Goal: Transaction & Acquisition: Download file/media

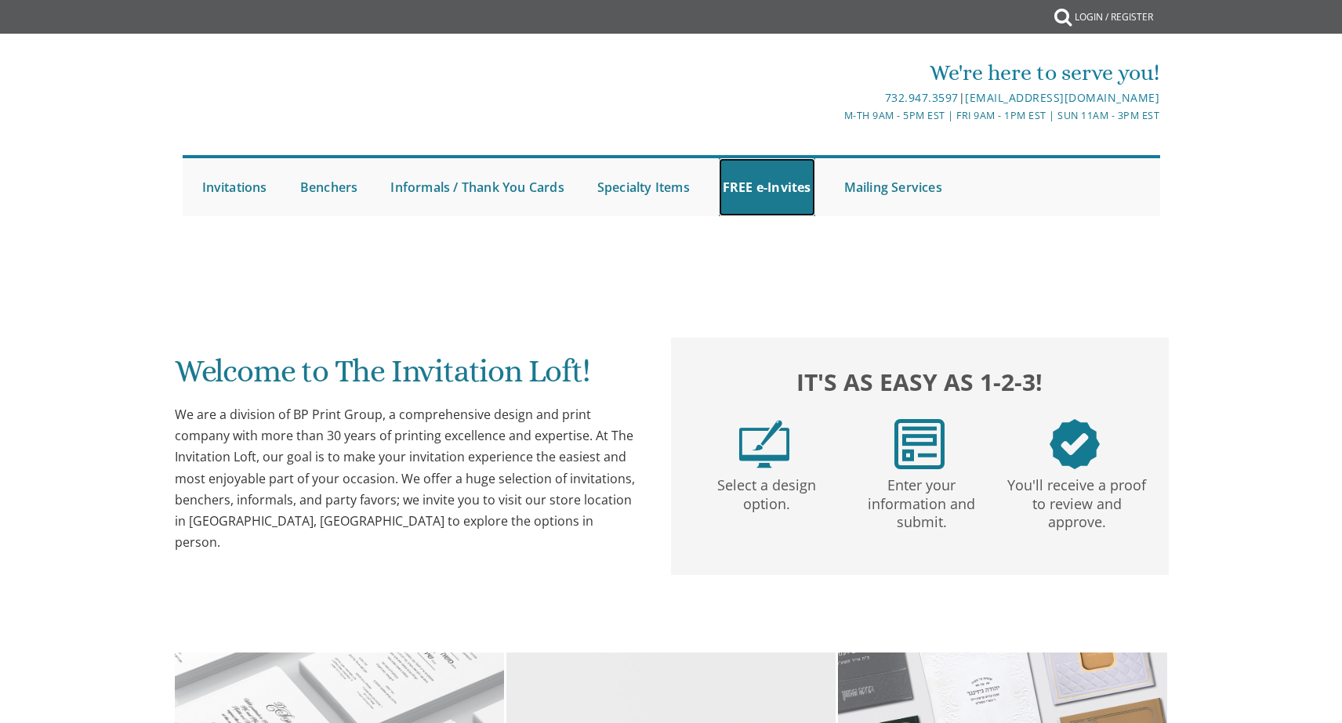
drag, startPoint x: 776, startPoint y: 173, endPoint x: 1343, endPoint y: 132, distance: 569.0
click at [776, 173] on link "FREE e-Invites" at bounding box center [767, 187] width 96 height 58
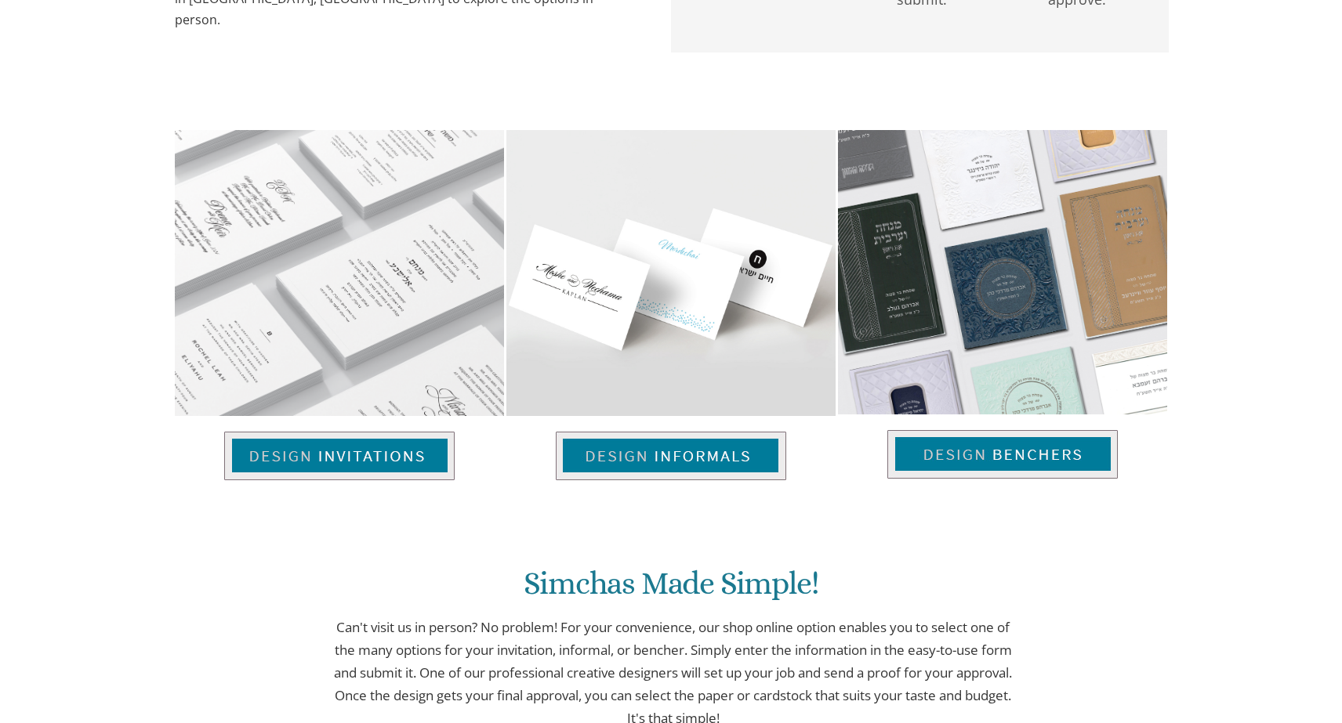
scroll to position [627, 0]
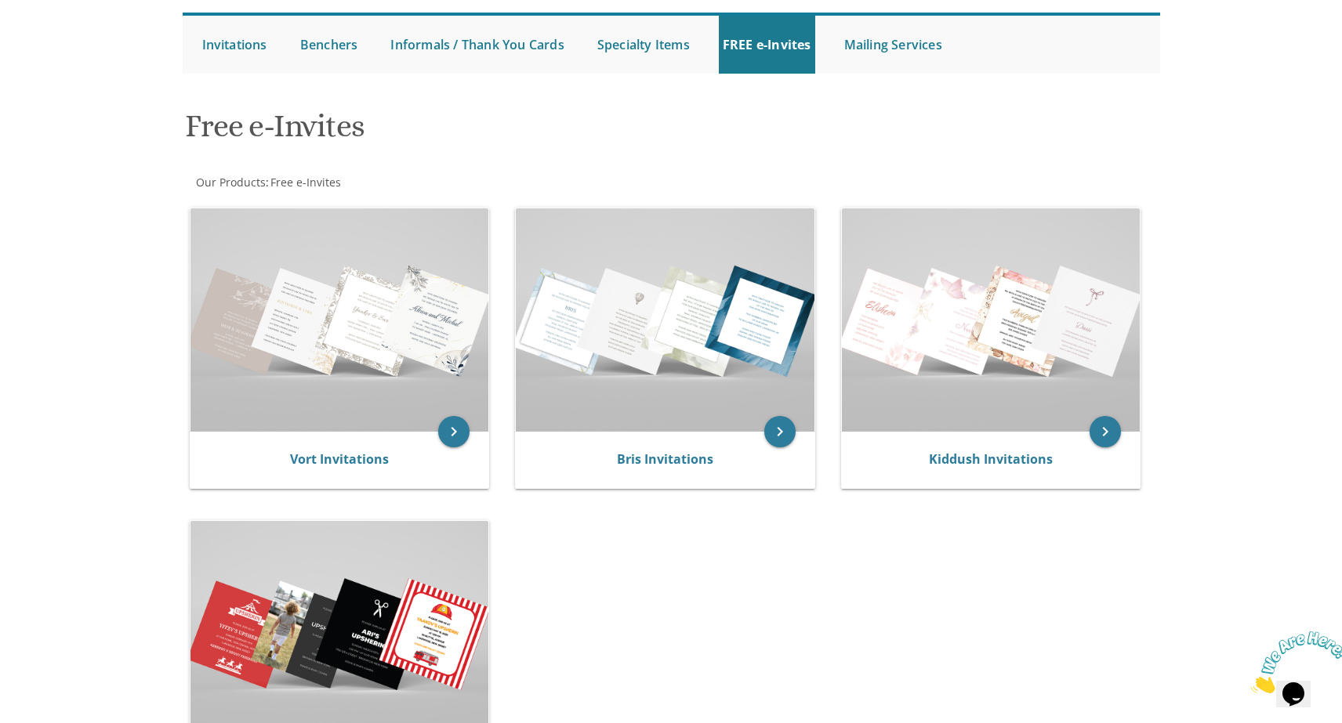
scroll to position [112, 0]
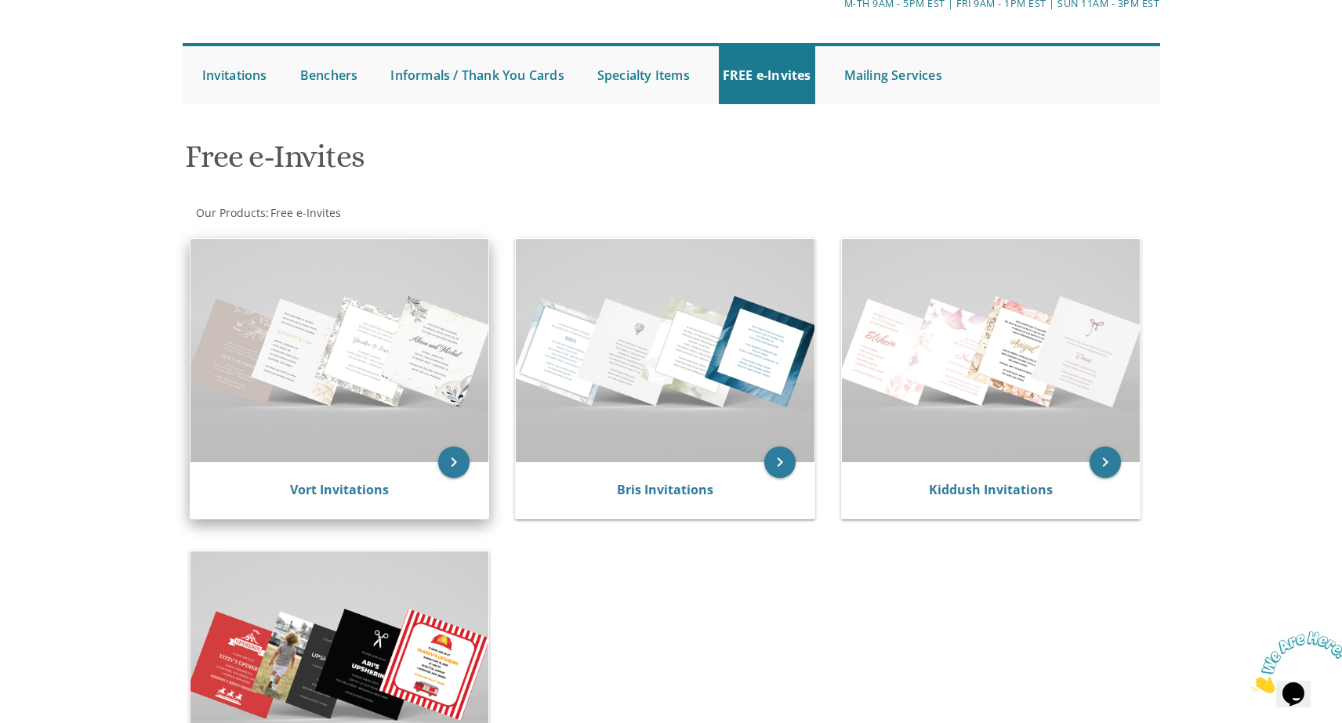
click at [341, 361] on img at bounding box center [339, 350] width 299 height 223
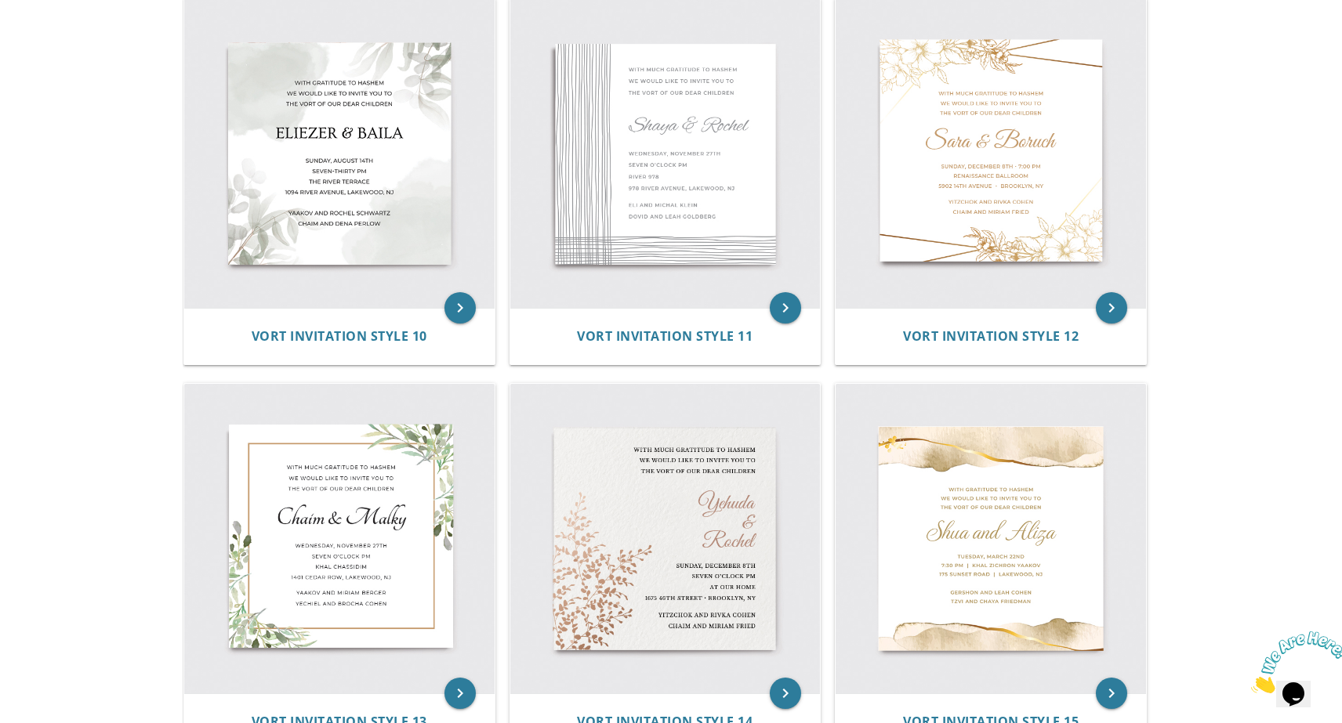
scroll to position [1556, 0]
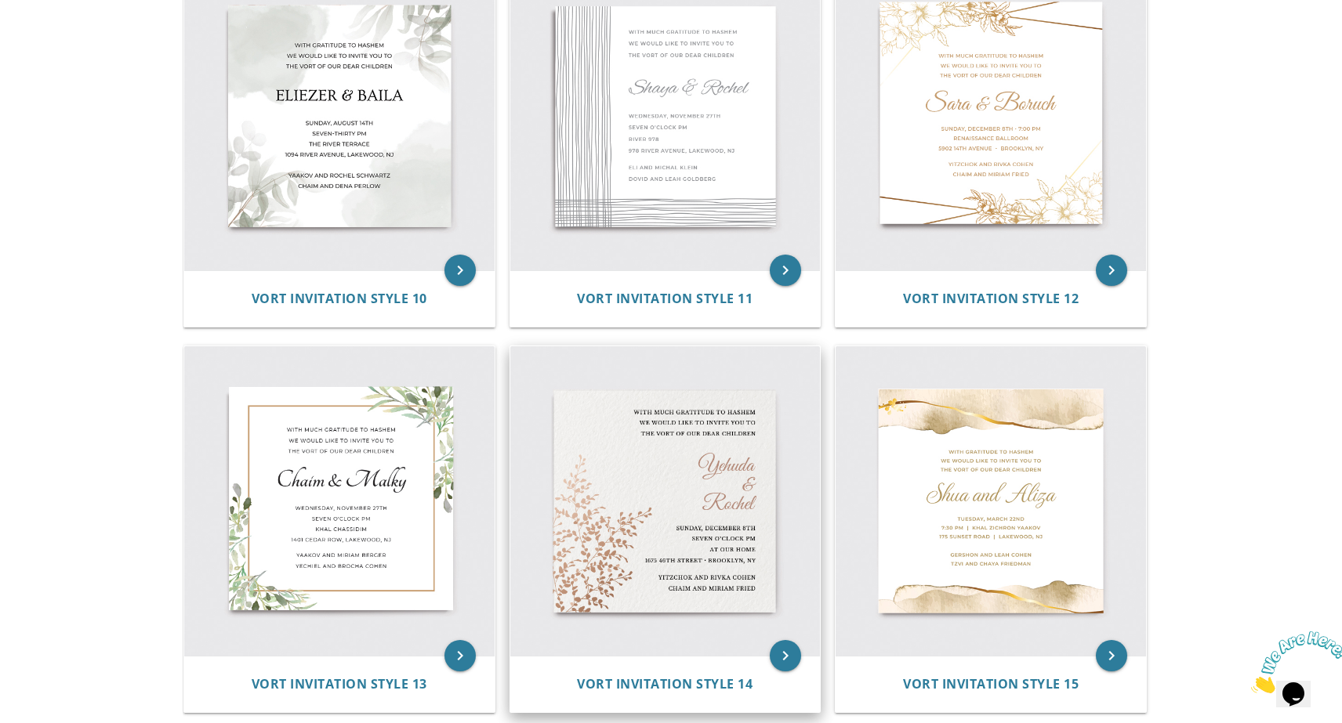
click at [727, 456] on img at bounding box center [665, 501] width 310 height 310
click at [789, 664] on icon "keyboard_arrow_right" at bounding box center [785, 655] width 31 height 31
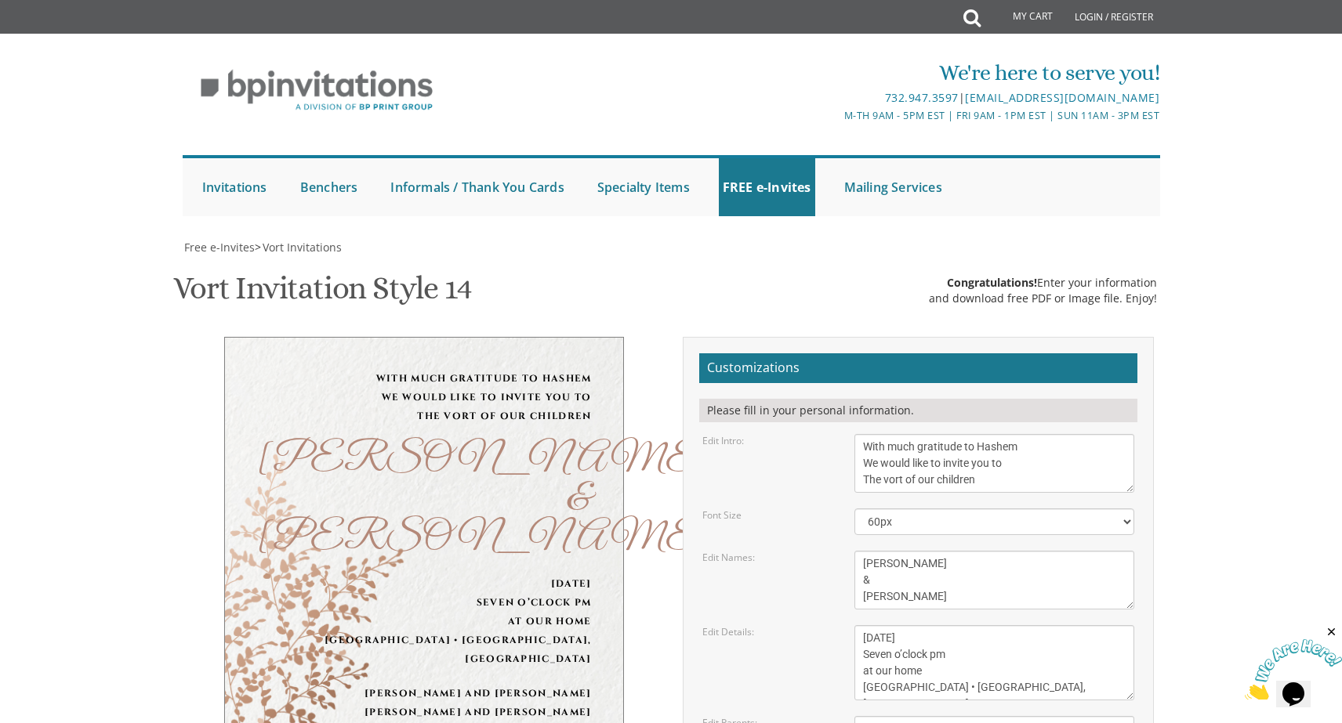
scroll to position [296, 0]
click at [905, 551] on textarea "Yehuda & Rochel" at bounding box center [994, 580] width 281 height 59
type textarea "Chesky & Rochel"
click at [971, 625] on textarea "Sunday, December 8th Seven o’clock pm at our home 1675 46th street • Brooklyn, …" at bounding box center [994, 662] width 281 height 75
click at [889, 625] on textarea "Sunday, December 8th Seven o’clock pm at our home 1675 46th street • Brooklyn, …" at bounding box center [994, 662] width 281 height 75
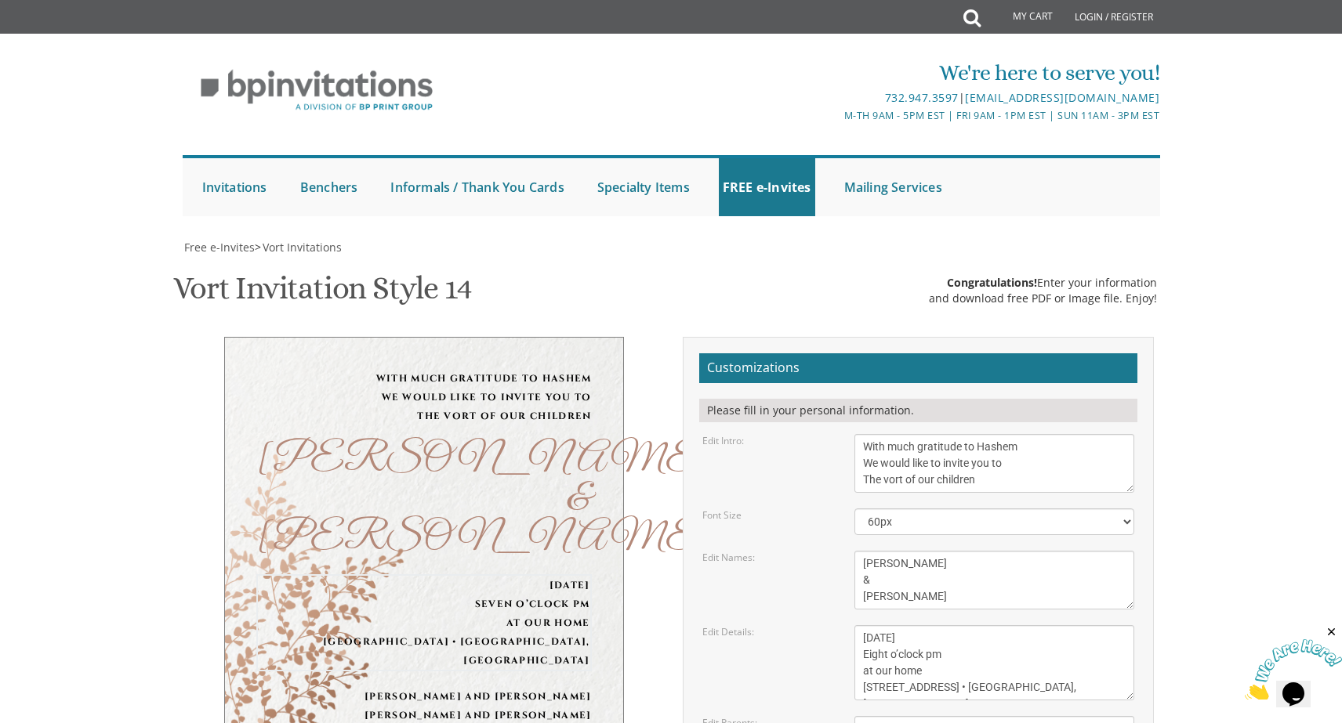
drag, startPoint x: 863, startPoint y: 375, endPoint x: 1013, endPoint y: 391, distance: 151.3
click at [1013, 625] on textarea "Sunday, December 8th Seven o’clock pm at our home 1675 46th street • Brooklyn, …" at bounding box center [994, 662] width 281 height 75
click at [942, 625] on textarea "Sunday, December 8th Seven o’clock pm at our home 1675 46th street • Brooklyn, …" at bounding box center [994, 662] width 281 height 75
click at [867, 625] on textarea "Sunday, December 8th Seven o’clock pm at our home 1675 46th street • Brooklyn, …" at bounding box center [994, 662] width 281 height 75
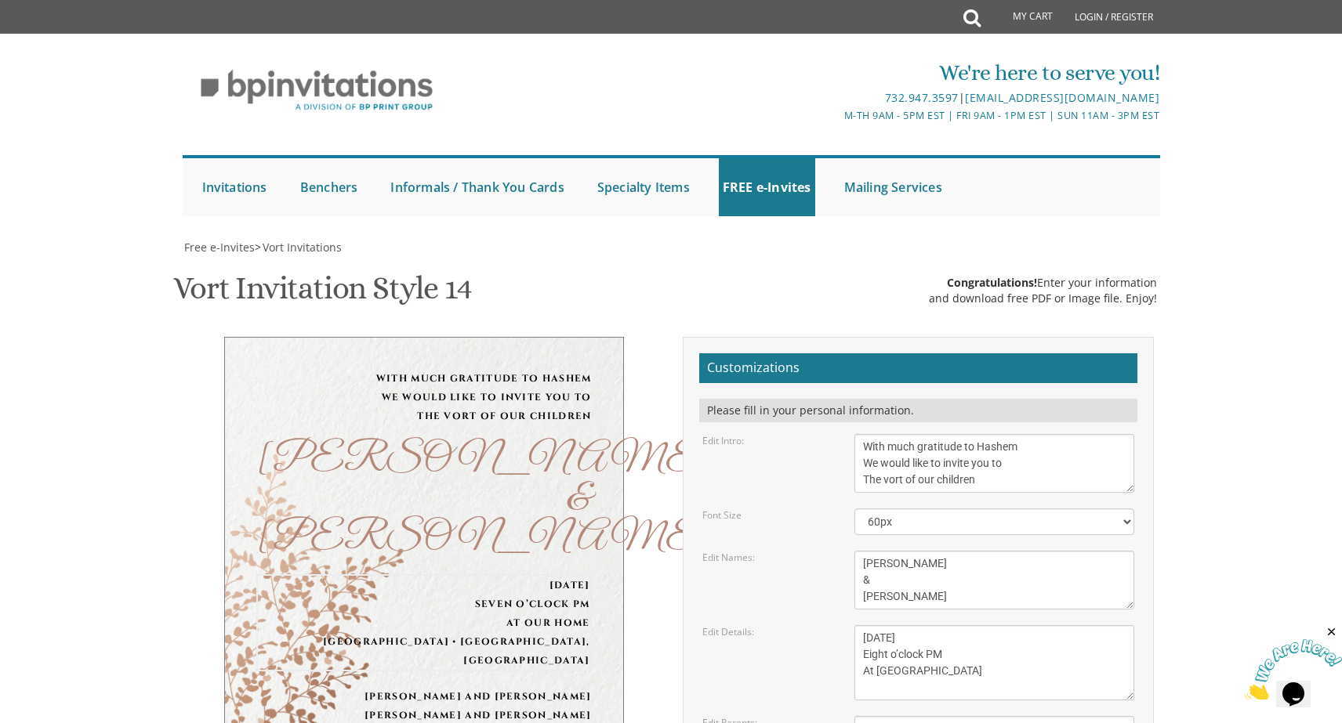
click at [886, 625] on textarea "Sunday, December 8th Seven o’clock pm at our home 1675 46th street • Brooklyn, …" at bounding box center [994, 662] width 281 height 75
type textarea "Sunday, August 31st Eight o’clock PM At Masoras Avos Hall"
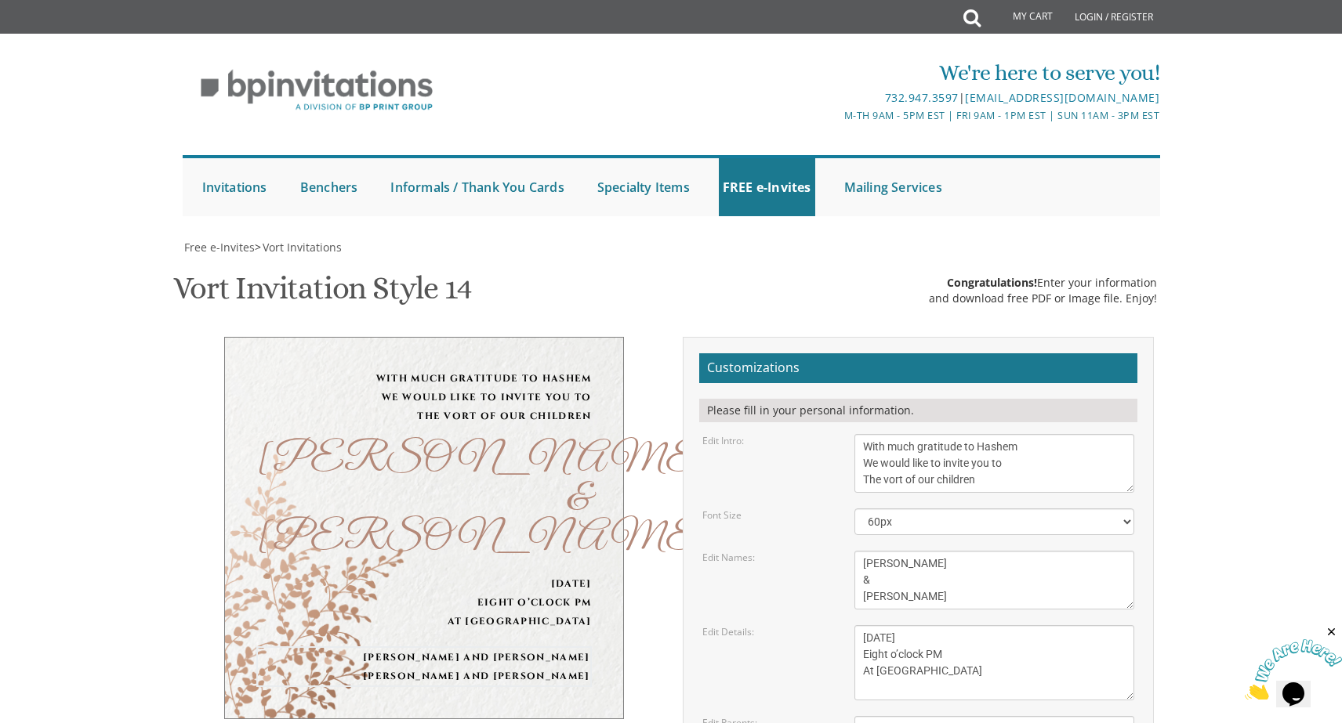
drag, startPoint x: 990, startPoint y: 374, endPoint x: 865, endPoint y: 361, distance: 125.3
drag, startPoint x: 984, startPoint y: 393, endPoint x: 864, endPoint y: 397, distance: 120.0
type textarea "Rabbi and Mrs. Nachum Pinter Rabbi and Mrs. Yossi Weiss"
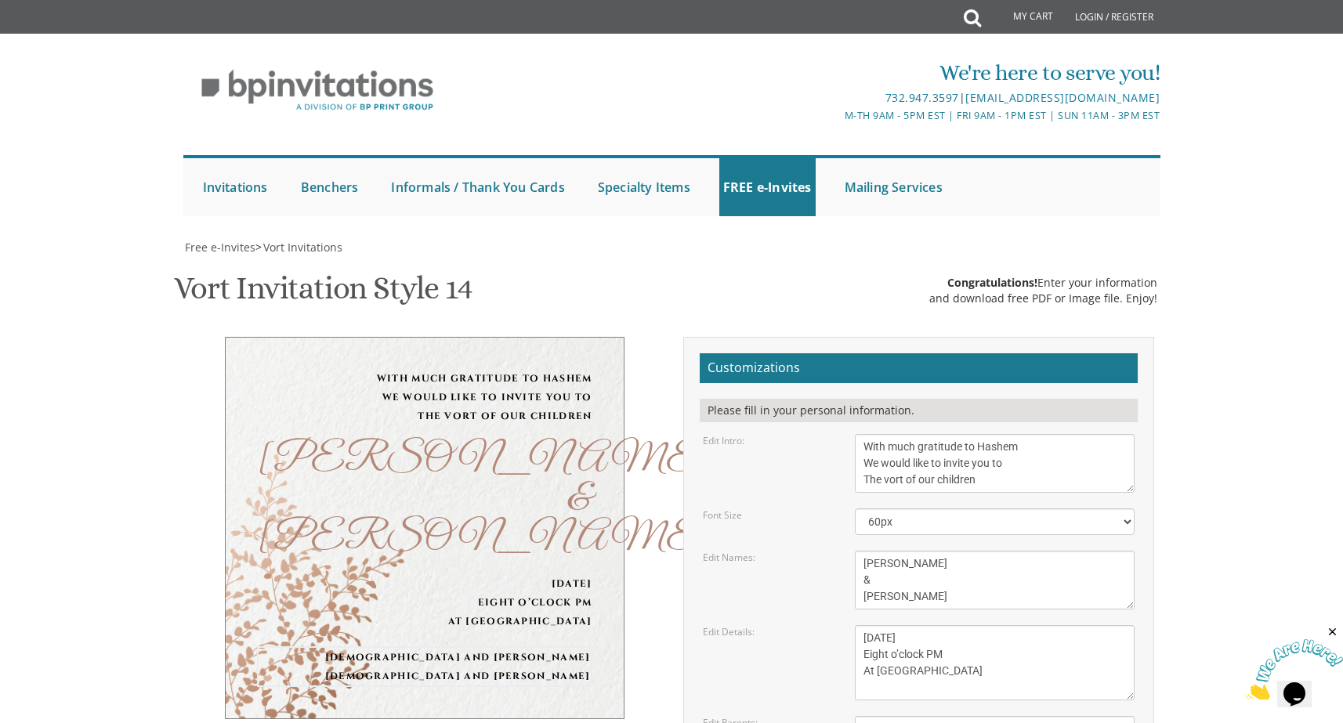
click at [869, 625] on textarea "Sunday, December 8th Seven o’clock pm at our home 1675 46th street • Brooklyn, …" at bounding box center [995, 662] width 281 height 75
click at [1001, 625] on textarea "Sunday, December 8th Seven o’clock pm at our home 1675 46th street • Brooklyn, …" at bounding box center [995, 662] width 281 height 75
type textarea "Sunday, August 31st Eight o’clock PM At Masoras Avos Hall 23 Congress Street"
drag, startPoint x: 799, startPoint y: 451, endPoint x: 814, endPoint y: 455, distance: 14.9
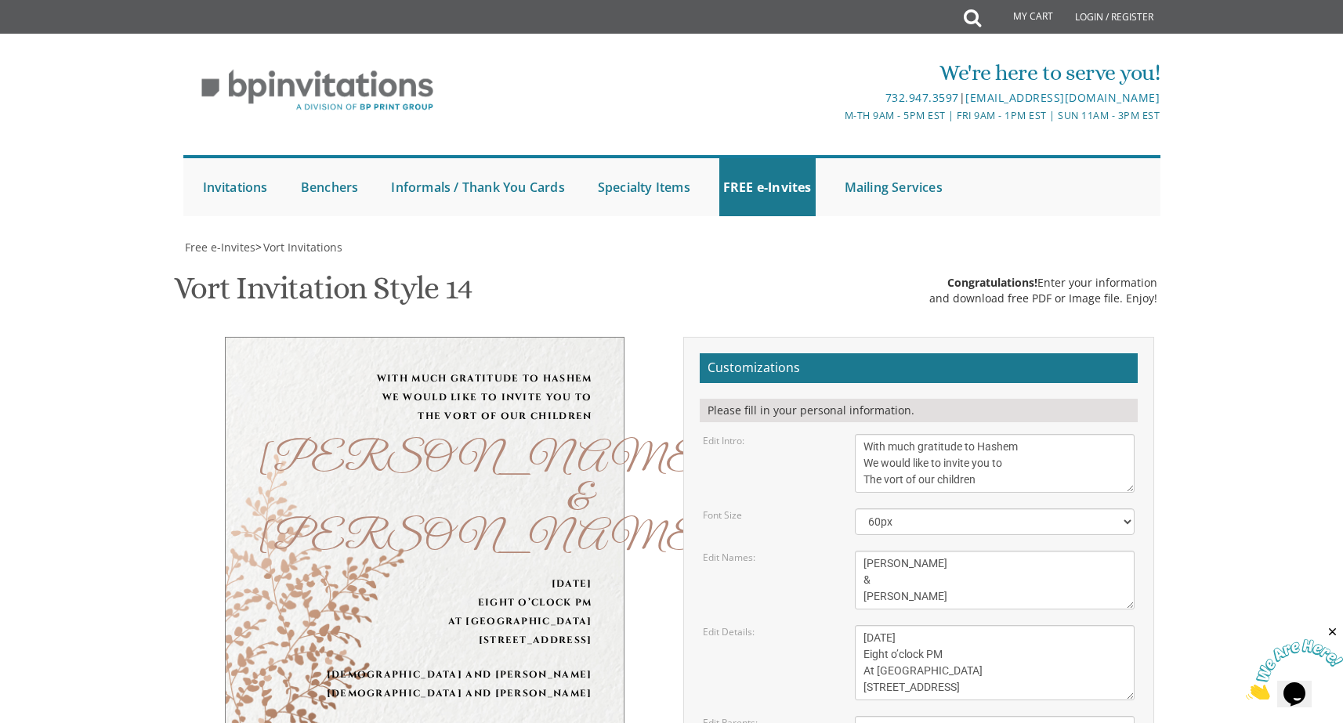
scroll to position [401, 0]
type input "hweiss@bmtc.edu"
drag, startPoint x: 923, startPoint y: 256, endPoint x: 866, endPoint y: 256, distance: 57.2
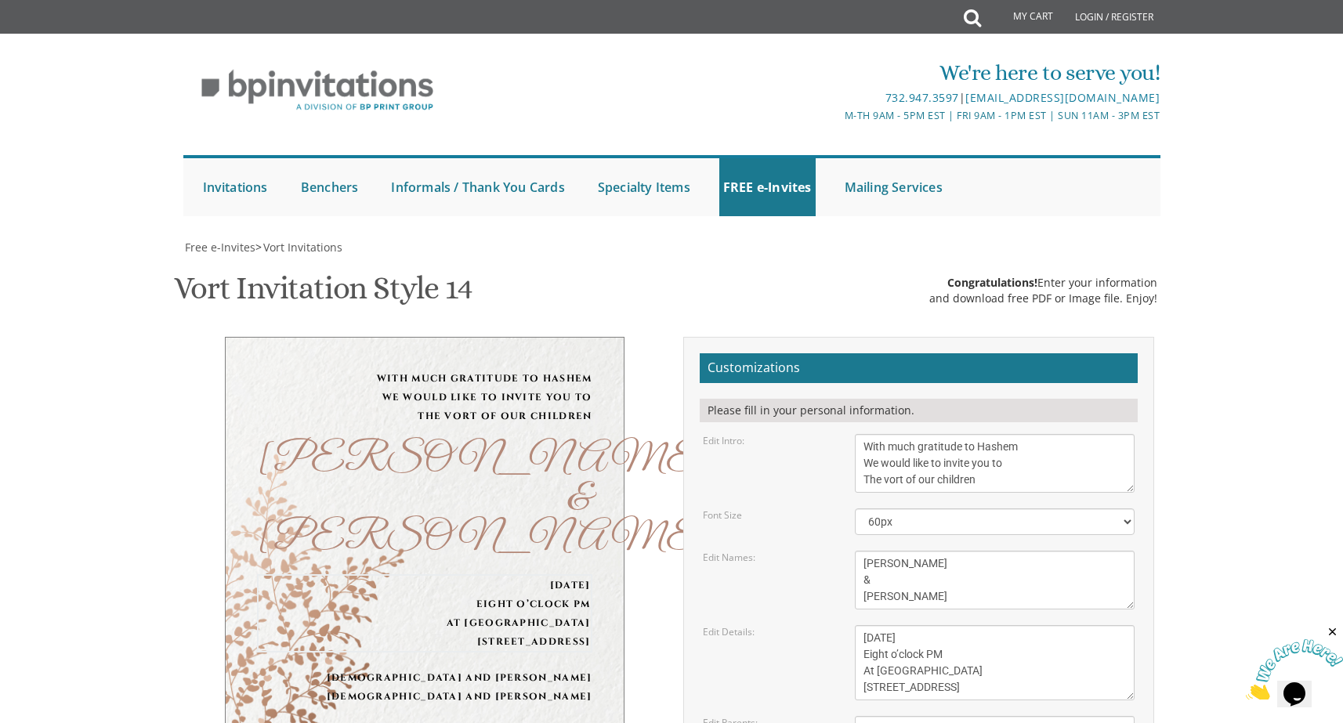
click at [866, 625] on textarea "Sunday, December 8th Seven o’clock pm at our home 1675 46th street • Brooklyn, …" at bounding box center [995, 662] width 281 height 75
type textarea "Sunday, August 31st Seven Thirty PM At Masoras Avos Hall 23 Congress Street"
